Goal: Transaction & Acquisition: Purchase product/service

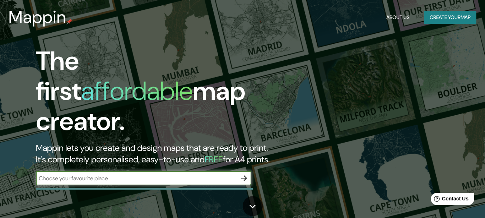
click at [132, 174] on input "text" at bounding box center [136, 178] width 201 height 8
type input "[GEOGRAPHIC_DATA]"
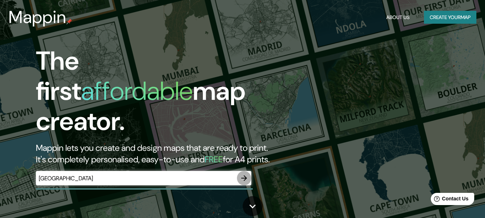
click at [248, 174] on icon "button" at bounding box center [244, 178] width 9 height 9
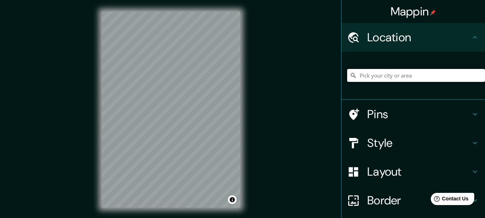
click at [404, 74] on input "Pick your city or area" at bounding box center [416, 75] width 138 height 13
click at [304, 76] on div "Mappin Location [GEOGRAPHIC_DATA] Pins Style Layout Border Choose a border. Hin…" at bounding box center [242, 115] width 485 height 230
click at [393, 81] on input "[GEOGRAPHIC_DATA]" at bounding box center [416, 75] width 138 height 13
click at [394, 76] on input "[GEOGRAPHIC_DATA]" at bounding box center [416, 75] width 138 height 13
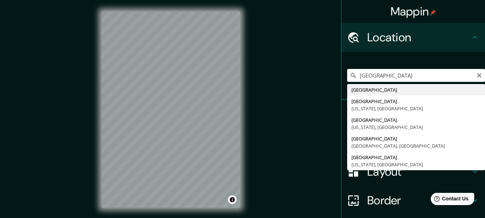
type input "[GEOGRAPHIC_DATA]"
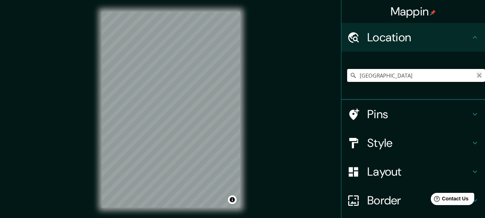
click at [477, 76] on icon "Clear" at bounding box center [479, 75] width 4 height 4
click at [390, 74] on input "Pick your city or area" at bounding box center [416, 75] width 138 height 13
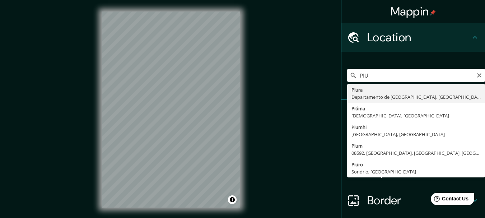
type input "Piura, [GEOGRAPHIC_DATA], [GEOGRAPHIC_DATA]"
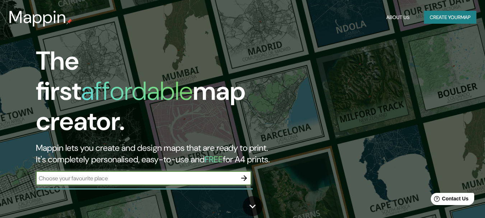
click at [140, 174] on input "text" at bounding box center [136, 178] width 201 height 8
type input "catacaos"
click at [235, 174] on input "catacaos" at bounding box center [136, 178] width 201 height 8
click at [244, 175] on icon "button" at bounding box center [244, 178] width 6 height 6
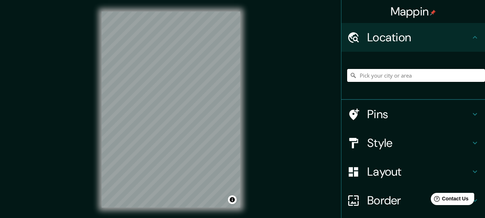
click at [387, 75] on input "Pick your city or area" at bounding box center [416, 75] width 138 height 13
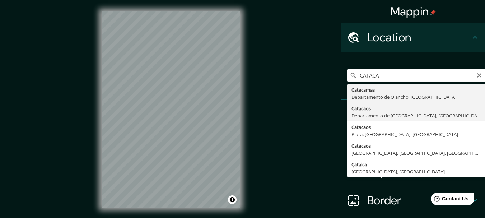
type input "Catacaos, Departamento de Piura, Perú"
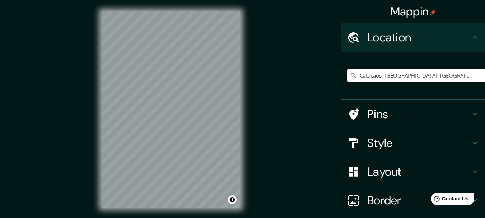
drag, startPoint x: 95, startPoint y: 142, endPoint x: 258, endPoint y: 133, distance: 163.1
click at [258, 133] on div "Mappin Location Catacaos, Departamento de Piura, Perú Pins Style Layout Border …" at bounding box center [242, 115] width 485 height 230
